Goal: Find specific page/section: Find specific page/section

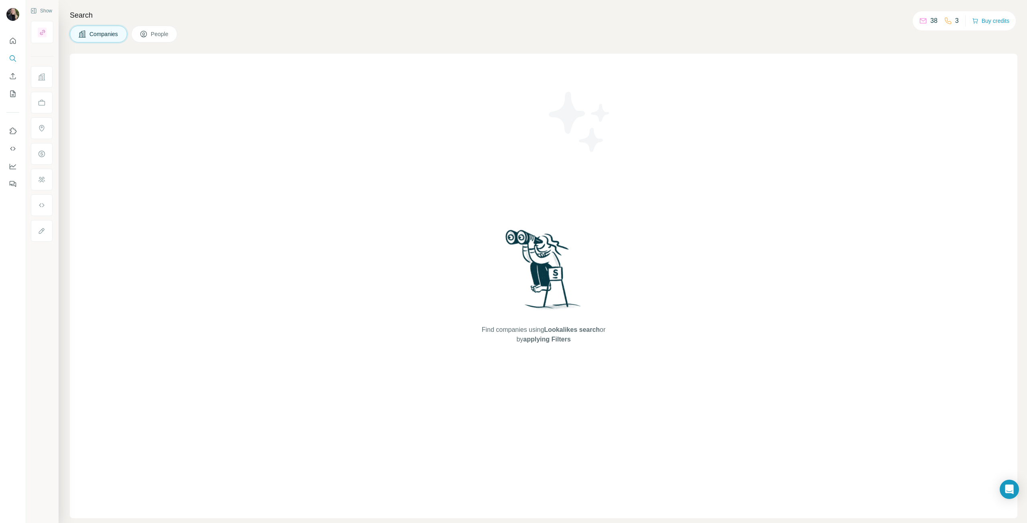
click at [105, 33] on span "Companies" at bounding box center [103, 34] width 29 height 8
click at [17, 61] on button "Search" at bounding box center [12, 58] width 13 height 14
click at [10, 55] on icon "Search" at bounding box center [13, 59] width 8 height 8
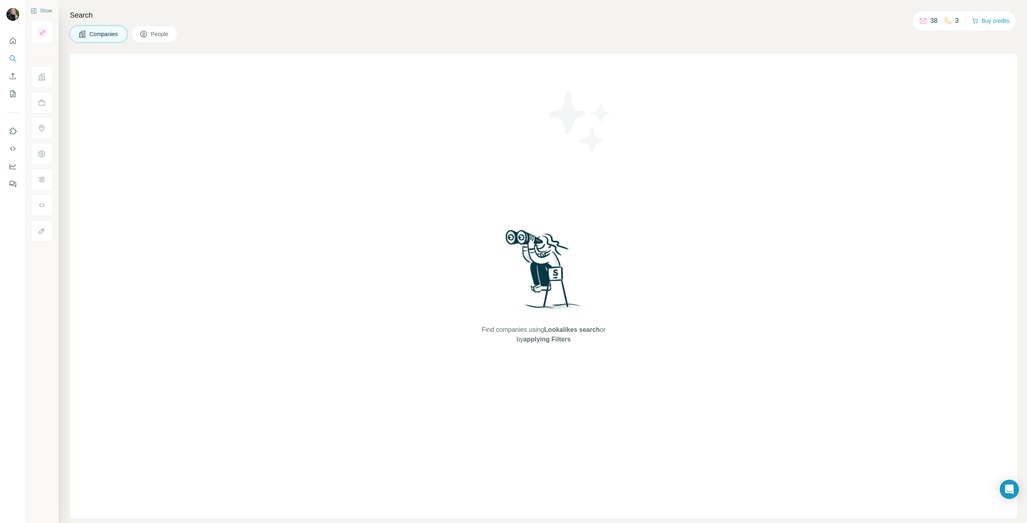
click at [105, 38] on span "Companies" at bounding box center [103, 34] width 29 height 8
click at [150, 37] on button "People" at bounding box center [154, 34] width 47 height 17
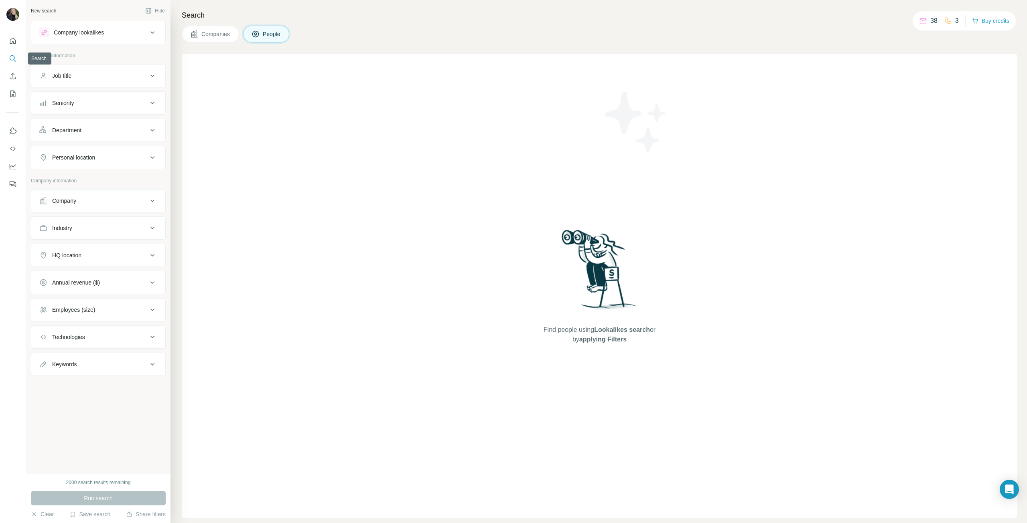
click at [12, 59] on icon "Search" at bounding box center [13, 59] width 8 height 8
click at [152, 35] on icon at bounding box center [153, 33] width 10 height 10
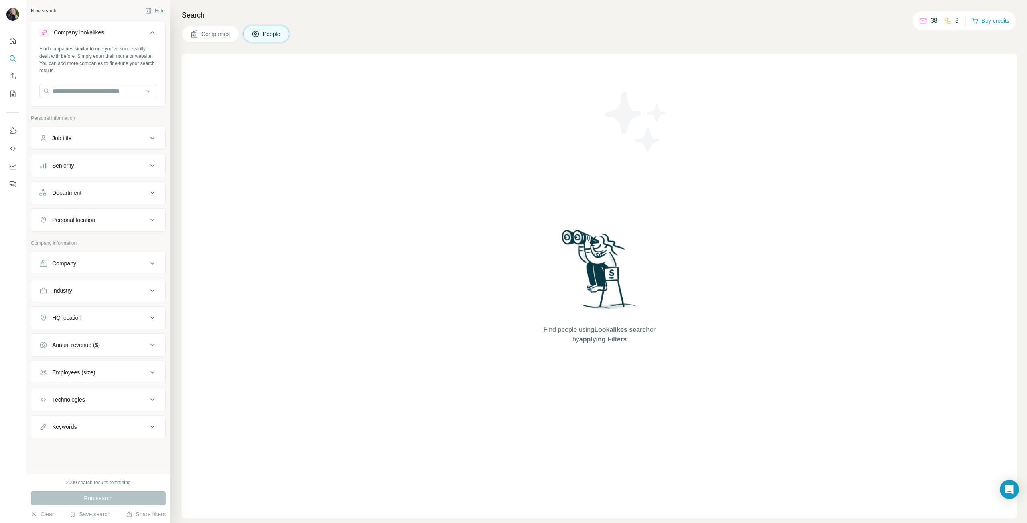
click at [152, 35] on icon at bounding box center [153, 33] width 10 height 10
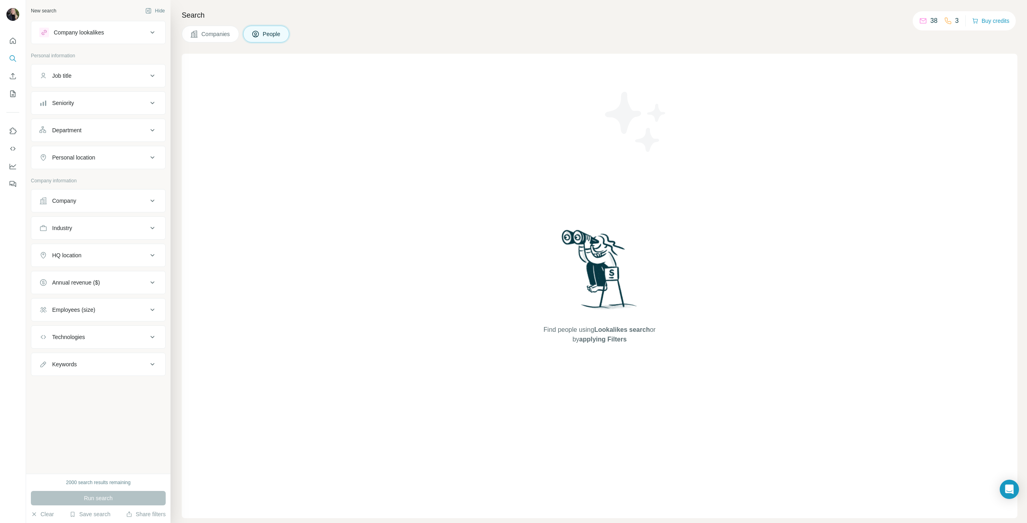
click at [152, 35] on icon at bounding box center [153, 33] width 10 height 10
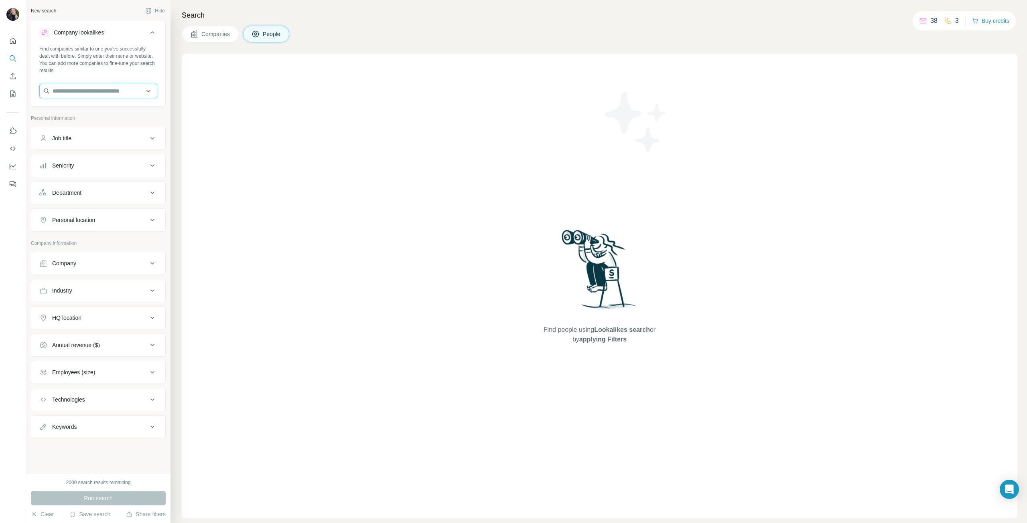
click at [97, 93] on input "text" at bounding box center [98, 91] width 118 height 14
type input "****"
click at [61, 134] on div "Zego [DOMAIN_NAME]" at bounding box center [73, 134] width 55 height 15
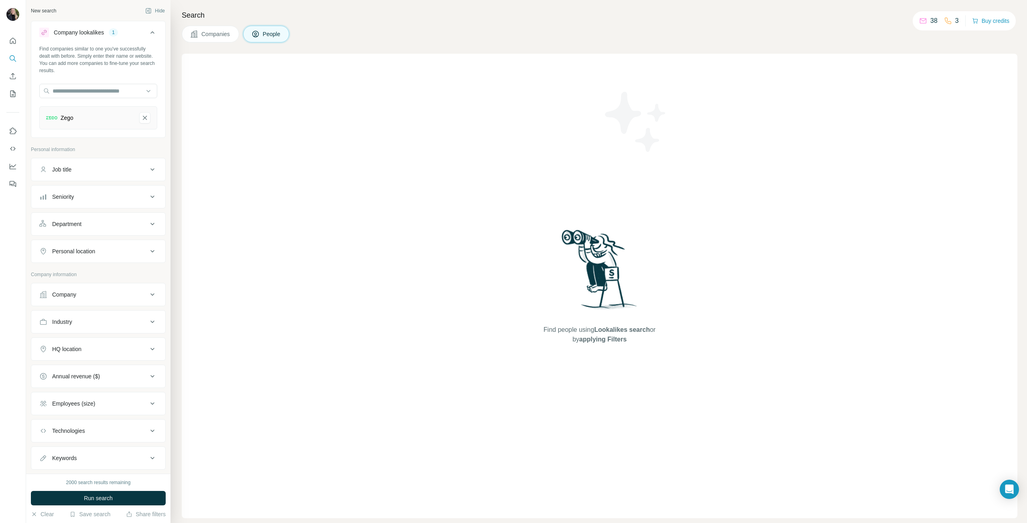
click at [218, 35] on span "Companies" at bounding box center [215, 34] width 29 height 8
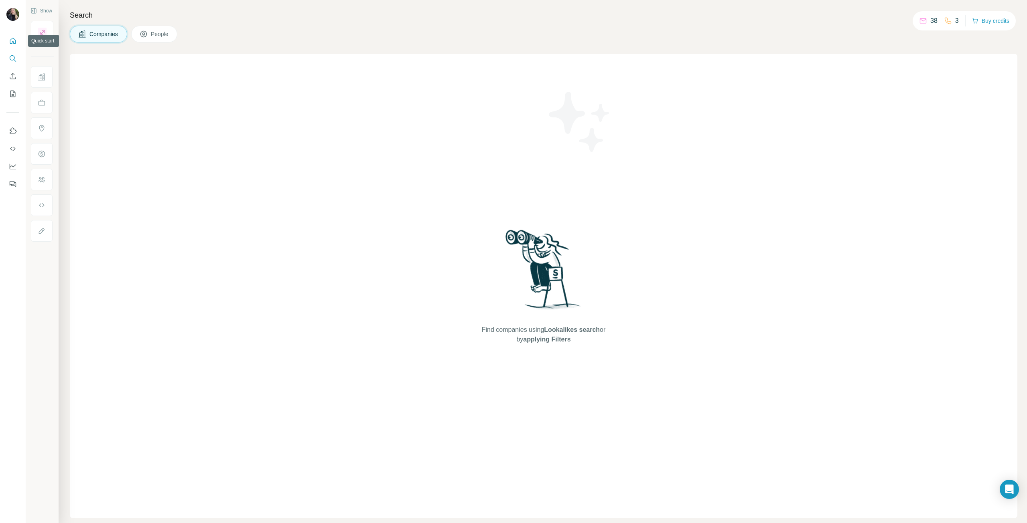
click at [10, 38] on icon "Quick start" at bounding box center [13, 41] width 8 height 8
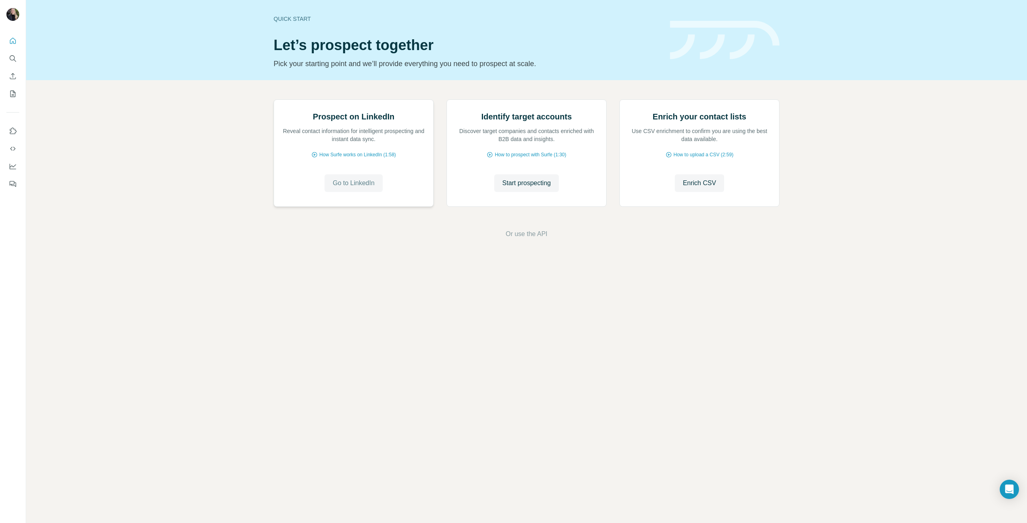
click at [360, 188] on span "Go to LinkedIn" at bounding box center [353, 183] width 42 height 10
